Goal: Find specific page/section: Find specific page/section

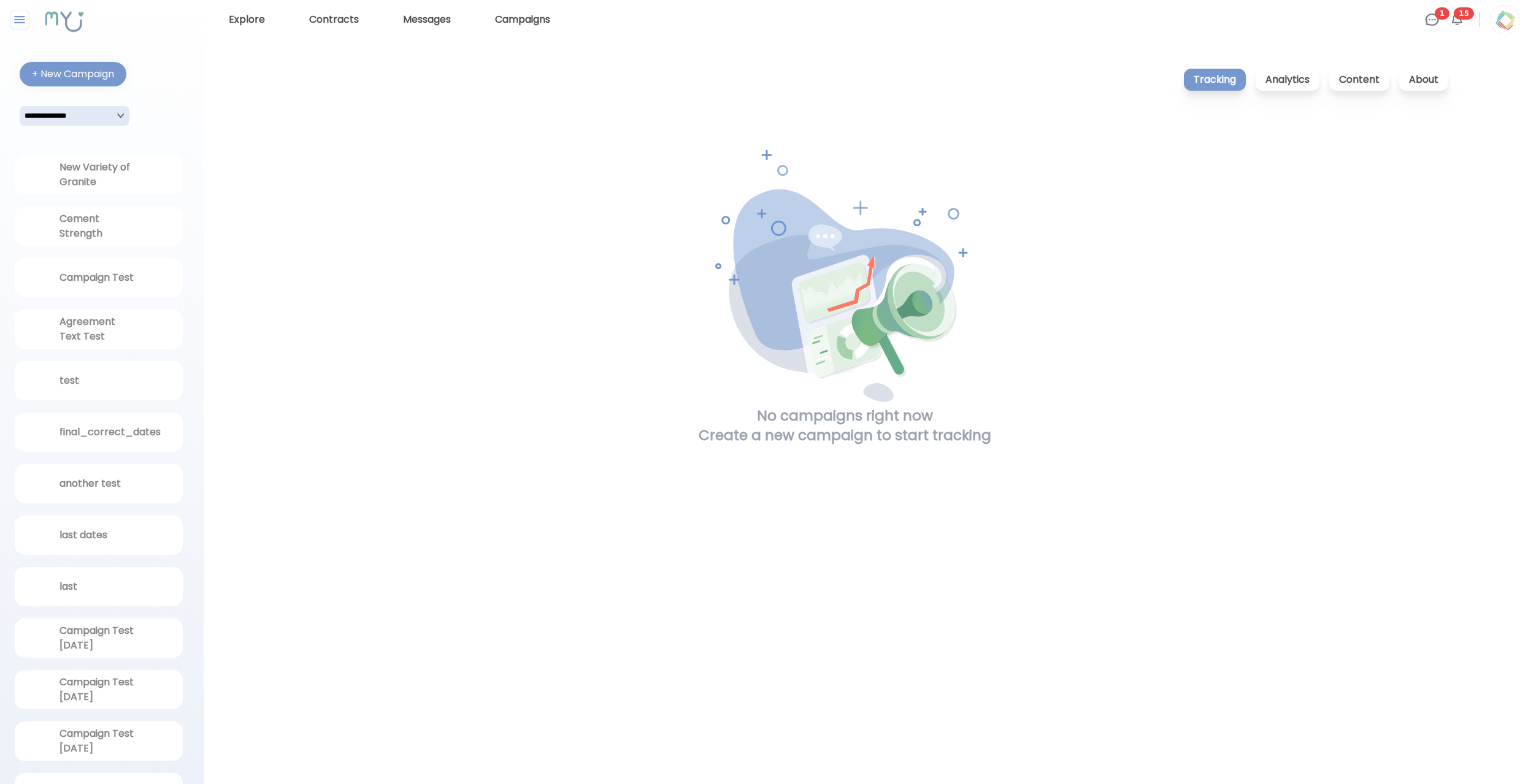
click at [1182, 578] on div "No campaigns right now Create a new campaign to start tracking" at bounding box center [844, 490] width 1212 height 800
click at [530, 589] on div "No campaigns right now Create a new campaign to start tracking" at bounding box center [844, 490] width 1212 height 800
click at [256, 20] on link "Explore" at bounding box center [247, 20] width 46 height 20
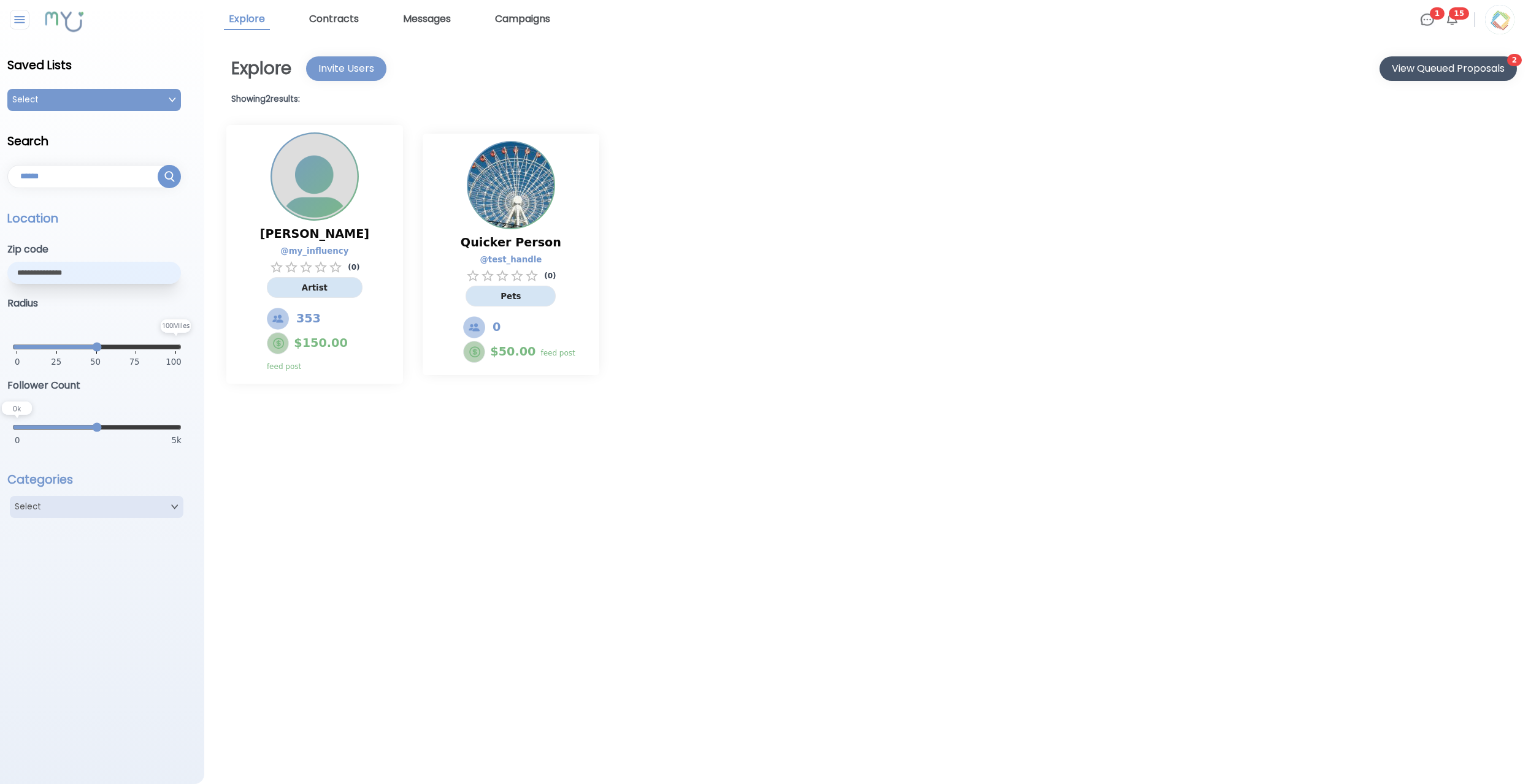
click at [1395, 58] on button "View Queued Proposals" at bounding box center [1448, 69] width 137 height 25
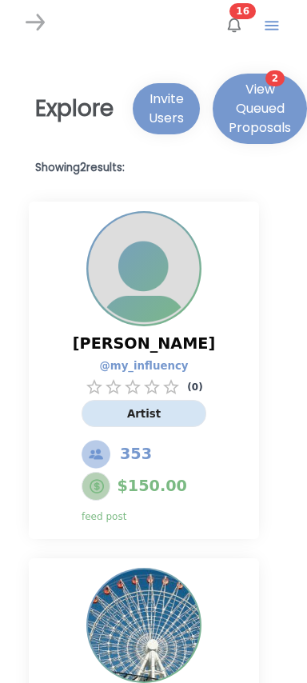
click at [250, 115] on div "View Queued Proposals" at bounding box center [260, 109] width 62 height 58
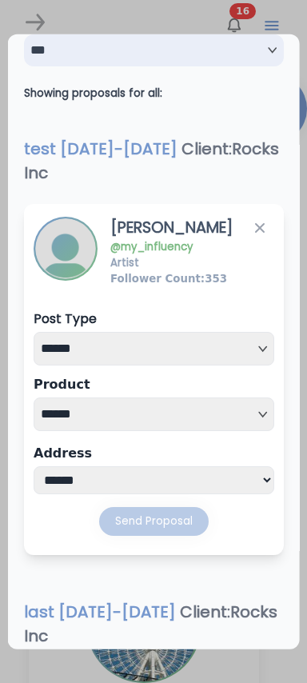
scroll to position [59, 0]
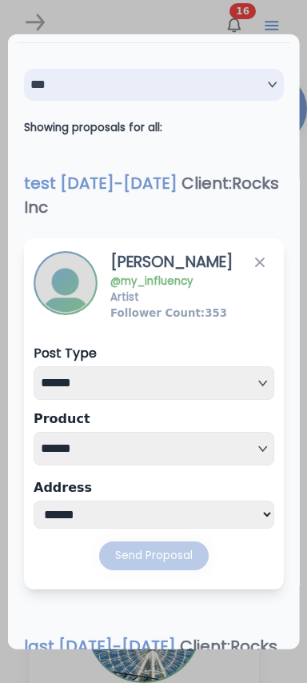
click at [262, 262] on icon "button" at bounding box center [259, 262] width 16 height 16
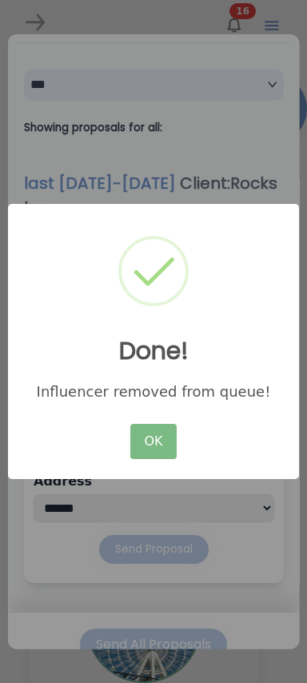
click at [158, 430] on button "OK" at bounding box center [153, 441] width 46 height 35
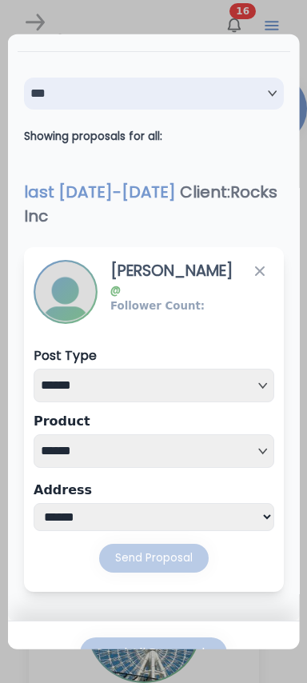
scroll to position [0, 0]
